Goal: Task Accomplishment & Management: Use online tool/utility

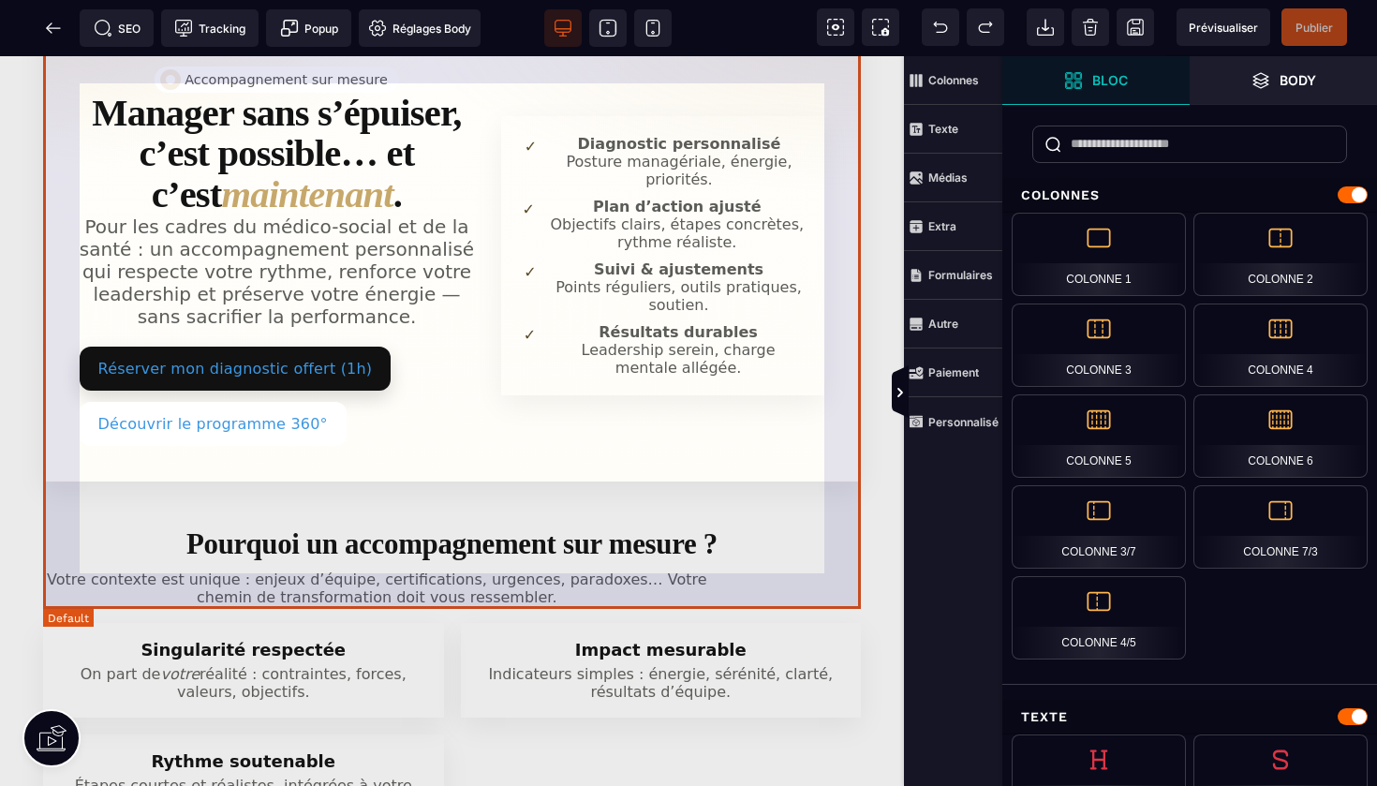
scroll to position [173, 0]
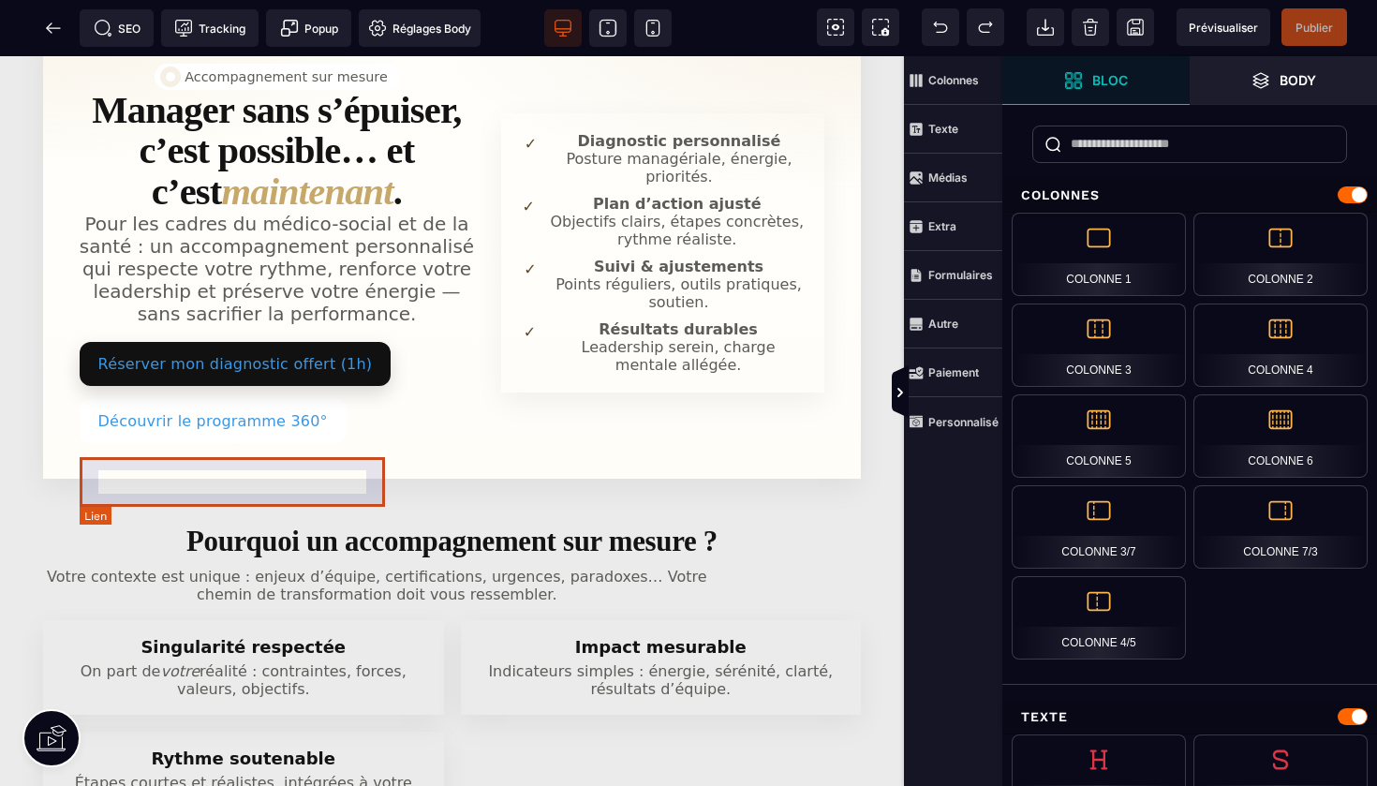
click at [372, 386] on link "Réserver mon diagnostic offert (1h)" at bounding box center [236, 364] width 312 height 44
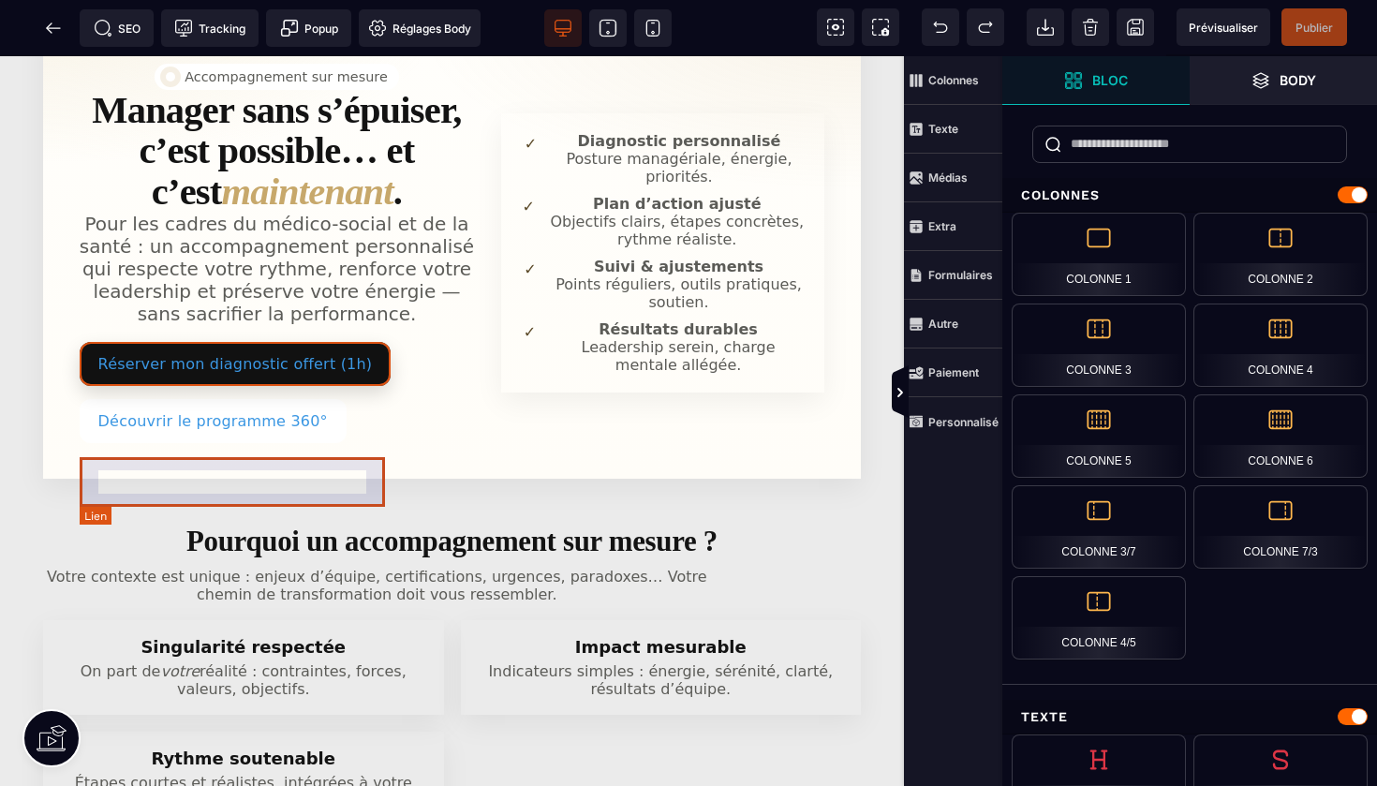
select select
select select "***"
select select
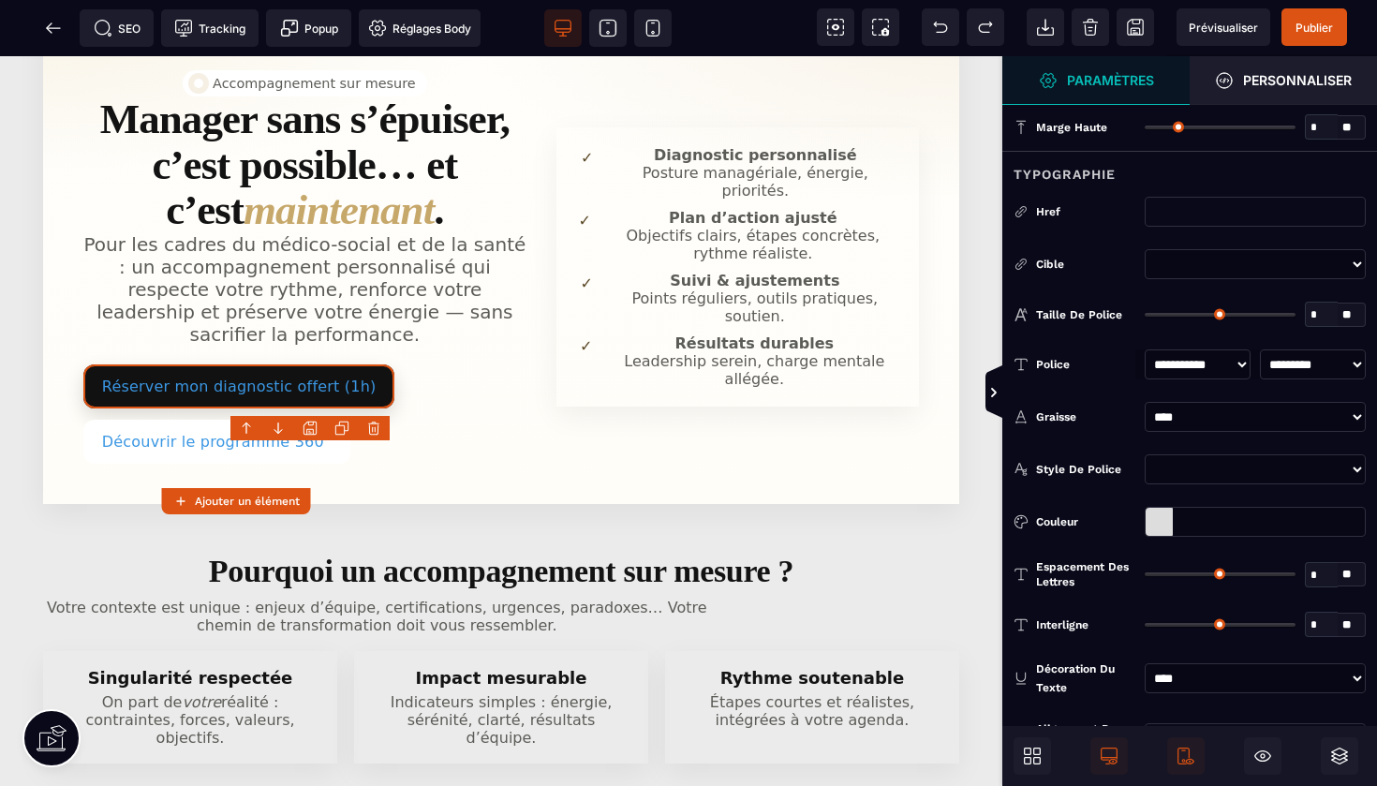
click at [1162, 518] on div at bounding box center [1158, 522] width 27 height 28
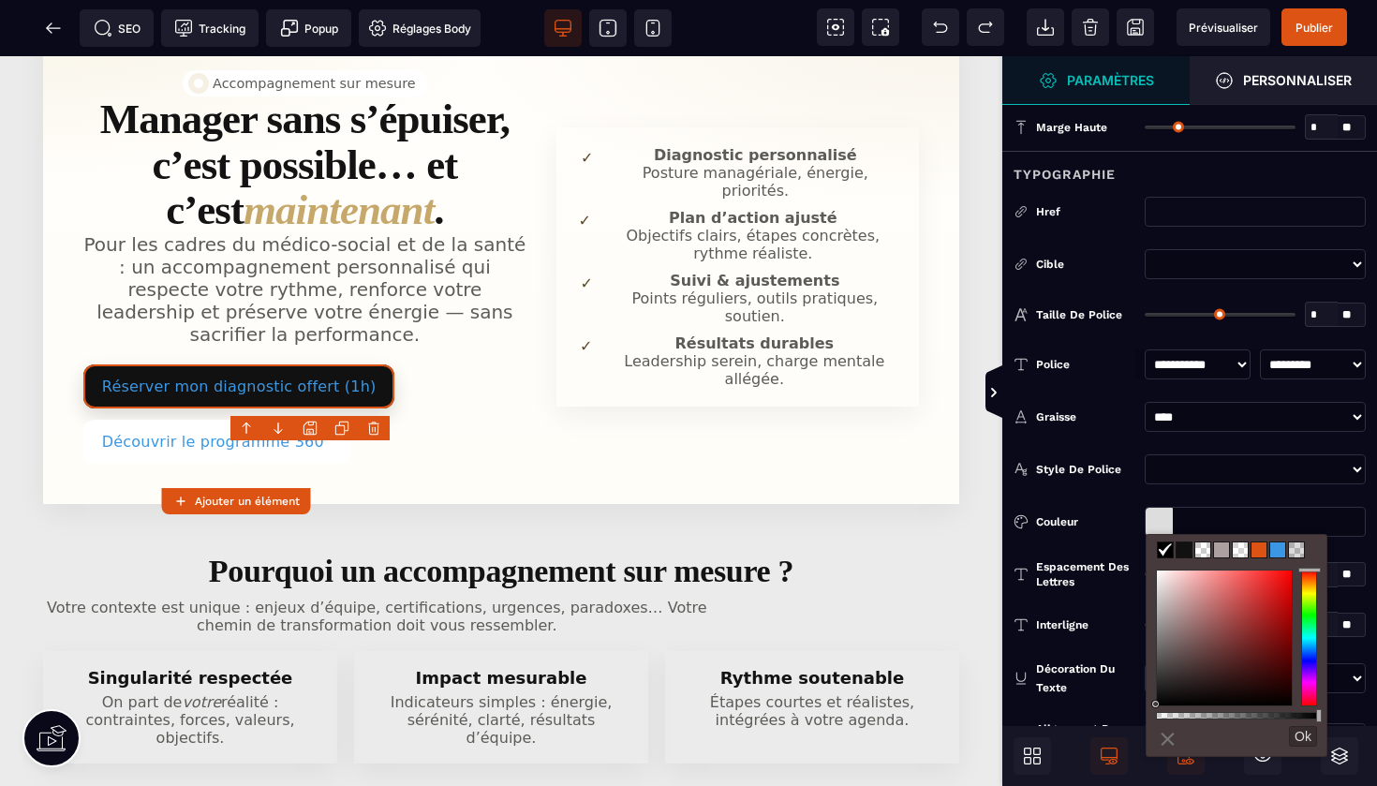
click at [1256, 544] on span at bounding box center [1258, 549] width 15 height 15
type input "*******"
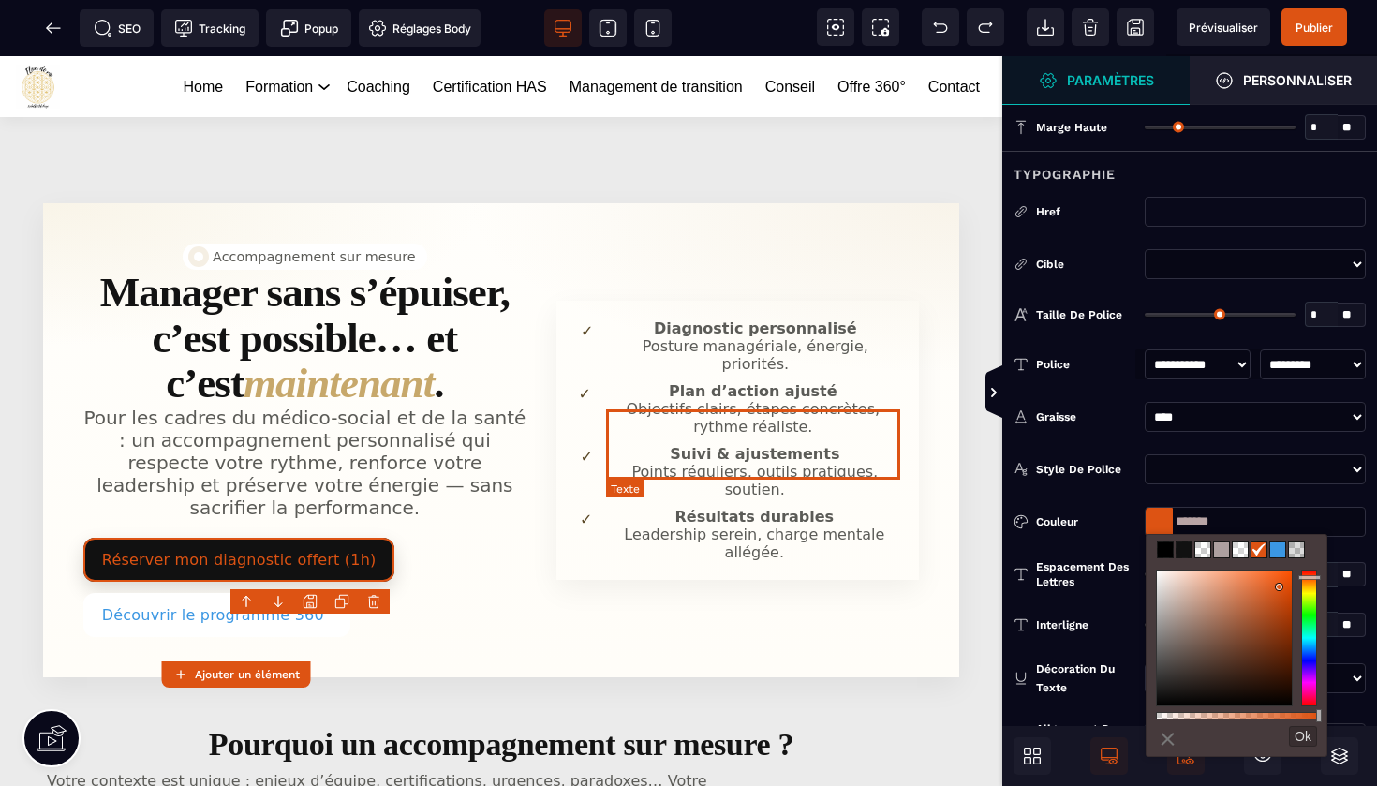
scroll to position [0, 0]
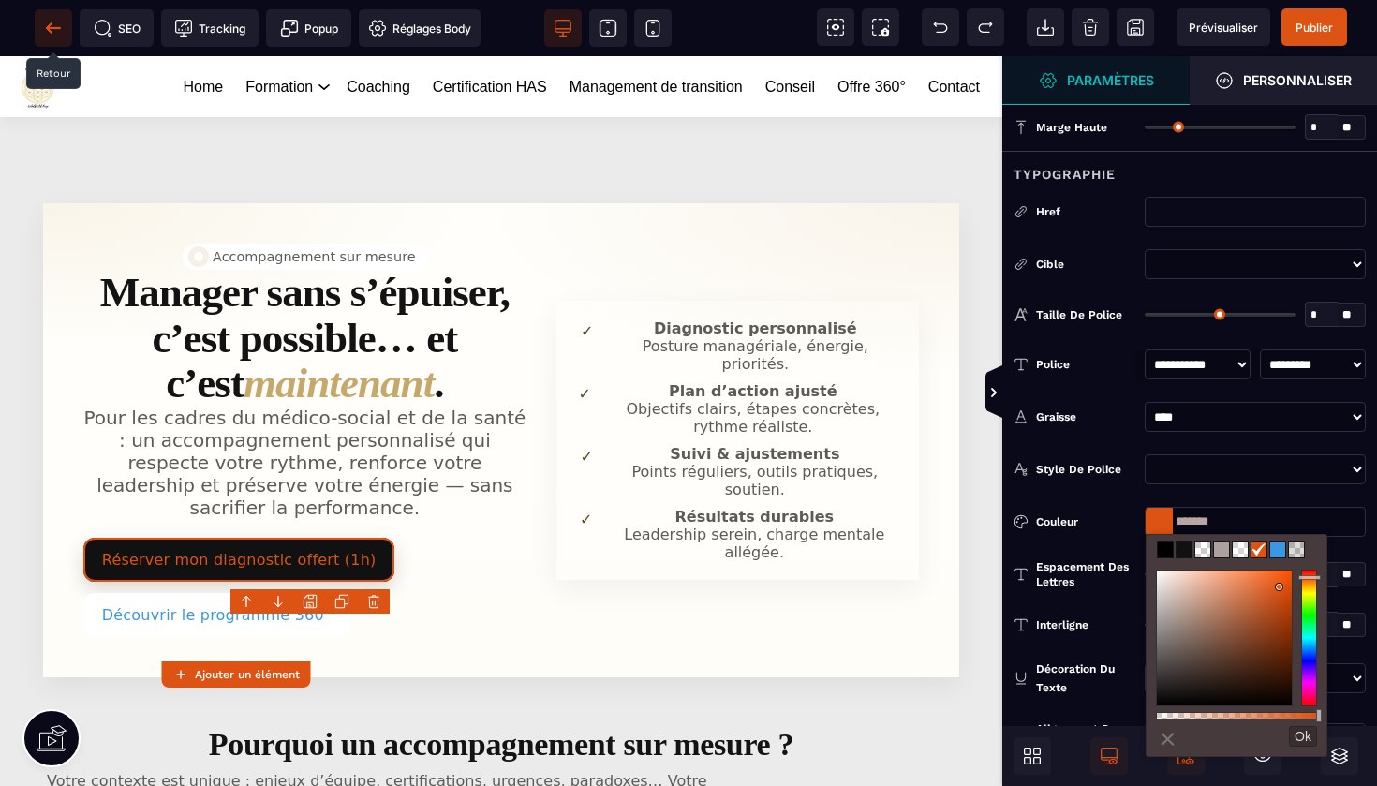
click at [53, 22] on icon at bounding box center [53, 28] width 19 height 19
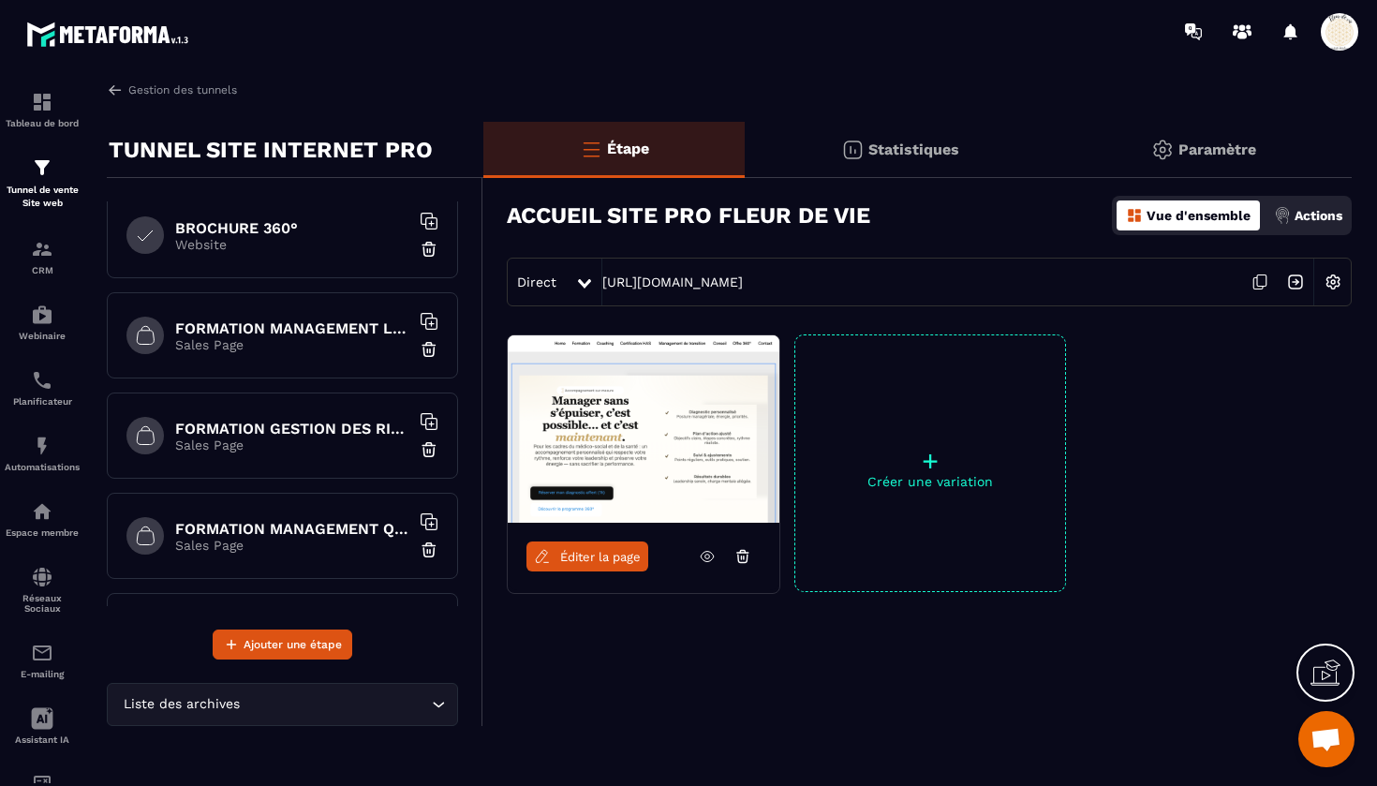
scroll to position [837, 0]
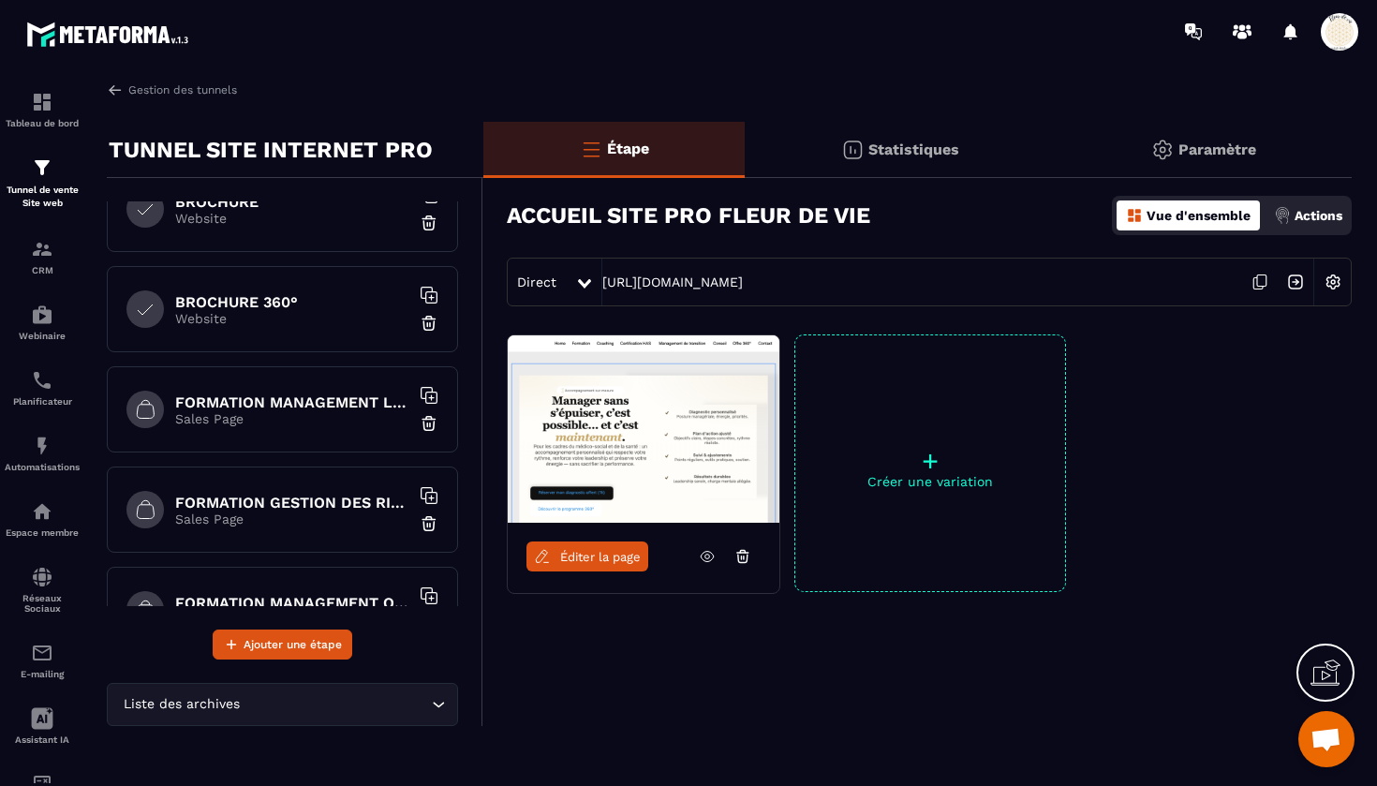
click at [288, 402] on h6 "FORMATION MANAGEMENT LEADERSHIP" at bounding box center [292, 402] width 234 height 18
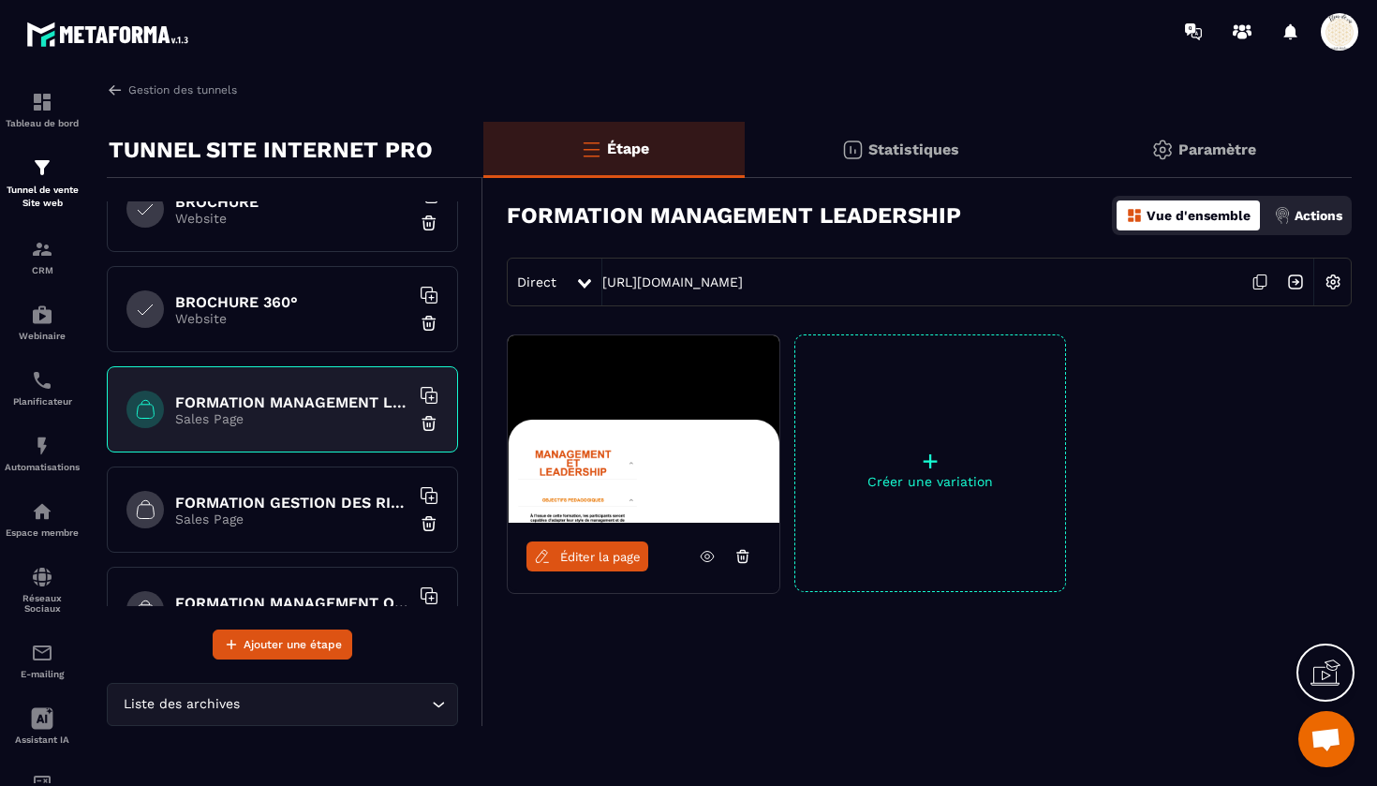
click at [586, 554] on span "Éditer la page" at bounding box center [600, 557] width 81 height 14
